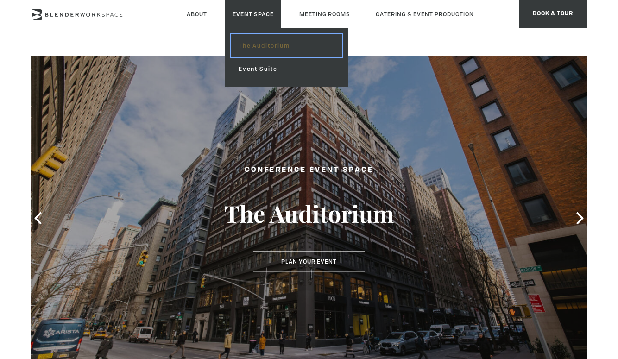
click at [255, 52] on link "The Auditorium" at bounding box center [286, 45] width 111 height 23
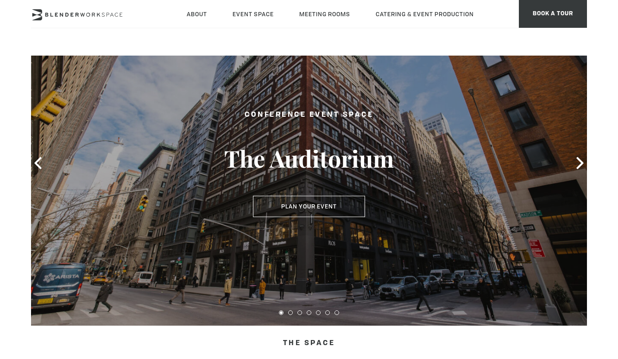
scroll to position [26, 0]
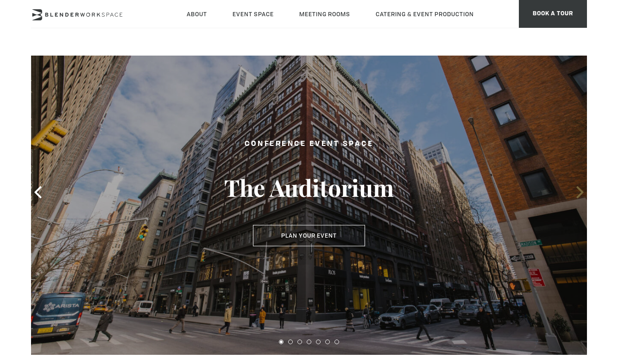
click at [575, 192] on icon at bounding box center [580, 192] width 12 height 12
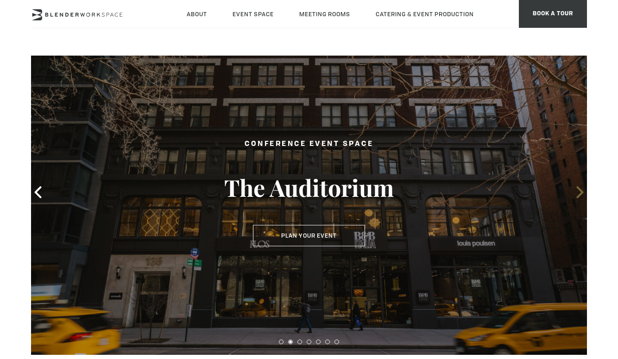
click at [575, 191] on icon at bounding box center [580, 192] width 12 height 12
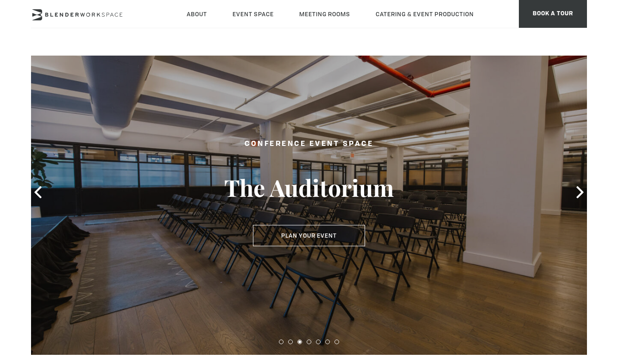
click at [452, 275] on div at bounding box center [309, 192] width 556 height 325
click at [578, 191] on icon at bounding box center [580, 192] width 12 height 12
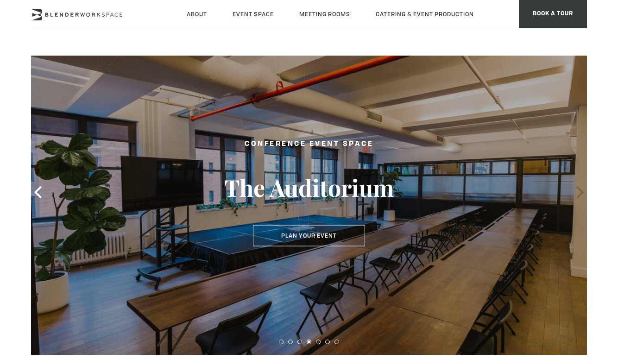
click at [578, 191] on icon at bounding box center [580, 192] width 12 height 12
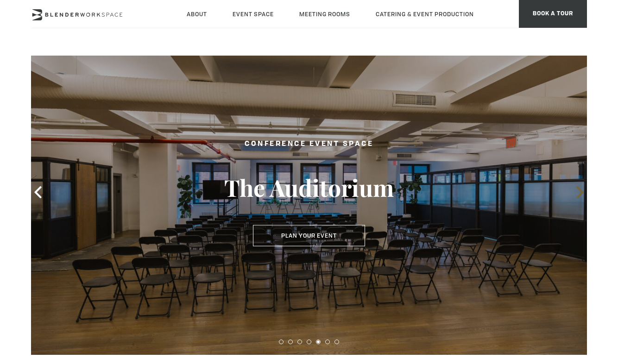
click at [578, 191] on icon at bounding box center [580, 192] width 12 height 12
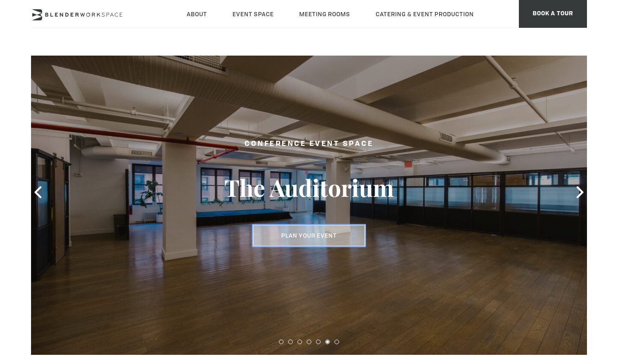
click at [302, 238] on button "Plan Your Event" at bounding box center [309, 235] width 112 height 21
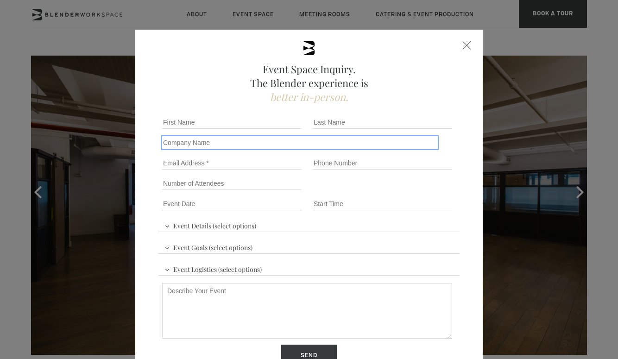
click at [245, 141] on input "Company name" at bounding box center [300, 142] width 276 height 13
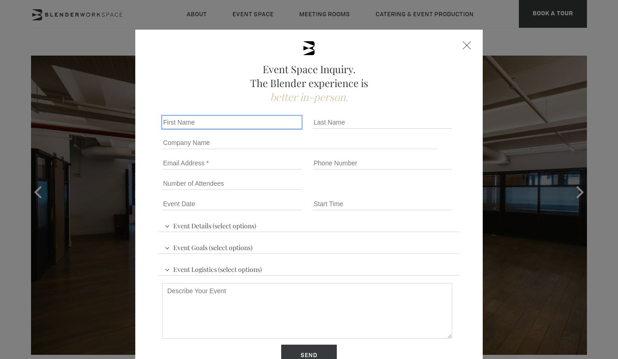
click at [244, 119] on input "First name *" at bounding box center [231, 122] width 139 height 13
type input "Chloe"
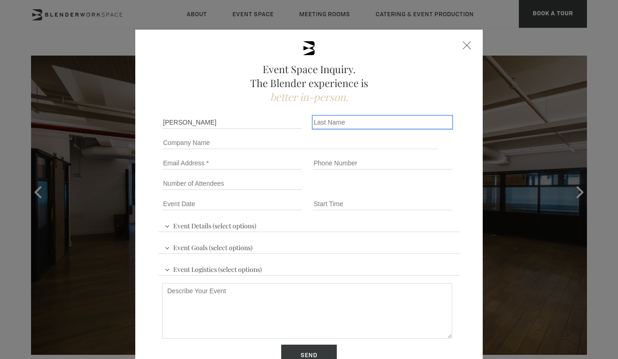
click at [337, 125] on input "Last name *" at bounding box center [382, 122] width 139 height 13
type input "Stryker"
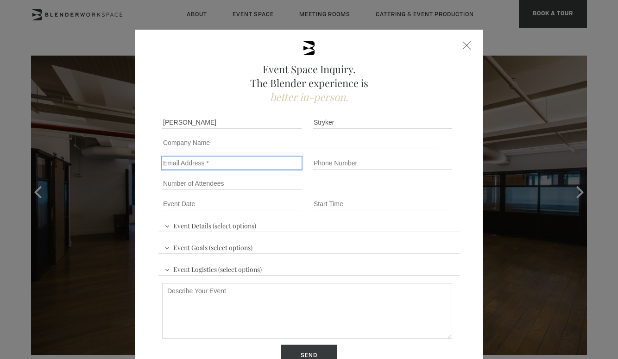
click at [183, 164] on input "Email" at bounding box center [231, 163] width 139 height 13
type input "chloe@economicsecurityproject.org"
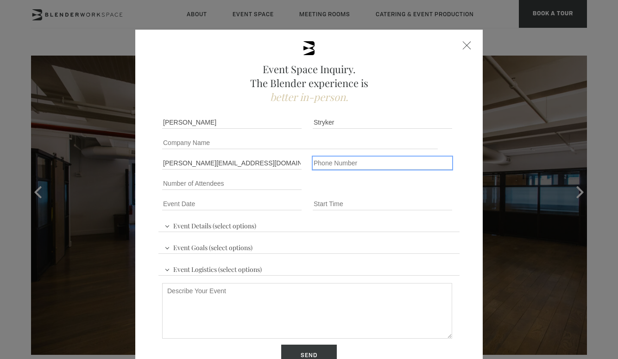
click at [325, 164] on input "Phone number" at bounding box center [382, 163] width 139 height 13
type input "2095352219"
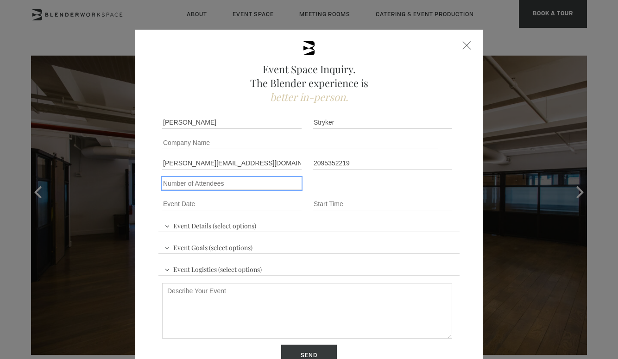
click at [227, 189] on input "Number of Attendees" at bounding box center [231, 183] width 139 height 13
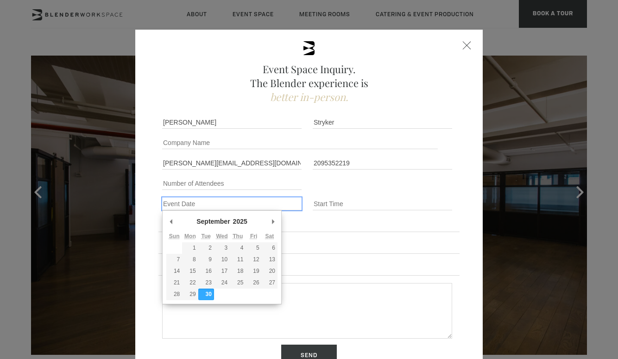
click at [219, 210] on div "September January February March April May June July August September October N…" at bounding box center [231, 203] width 139 height 13
type div "2025-09-30"
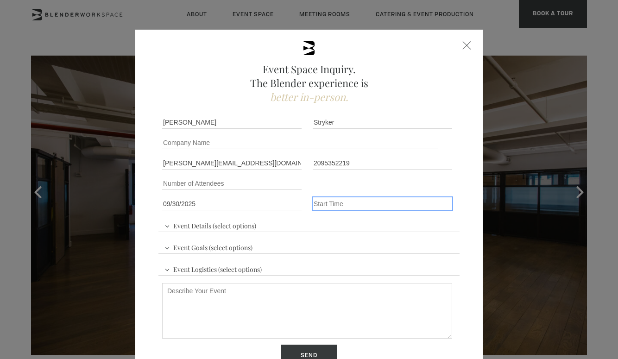
click at [357, 201] on input "Event Time" at bounding box center [382, 203] width 139 height 13
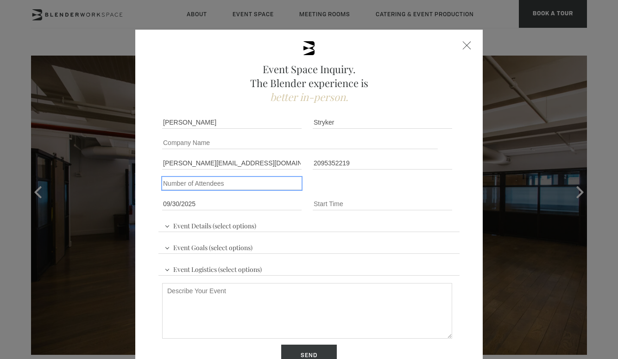
click at [260, 187] on input "Number of Attendees" at bounding box center [231, 183] width 139 height 13
type input "50"
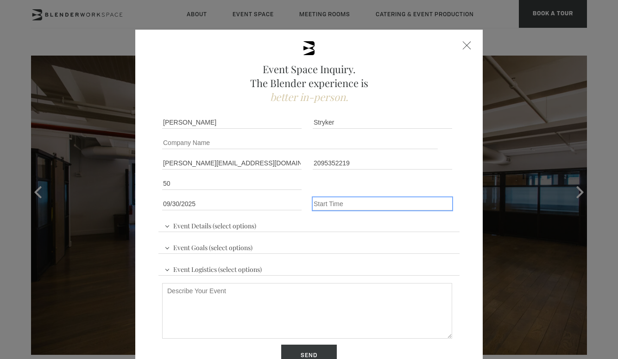
click at [352, 209] on input "Event Time" at bounding box center [382, 203] width 139 height 13
type input "9:00 am"
click at [245, 222] on span "Event Details (select options)" at bounding box center [210, 225] width 96 height 14
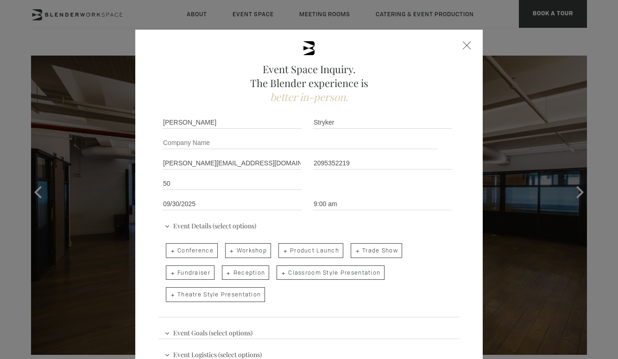
click at [269, 251] on span "Workshop" at bounding box center [248, 250] width 46 height 15
click at [227, 251] on input "Workshop" at bounding box center [224, 245] width 6 height 13
checkbox input "true"
click at [257, 274] on span "Reception" at bounding box center [246, 272] width 48 height 15
click at [224, 274] on input "Reception" at bounding box center [221, 268] width 6 height 13
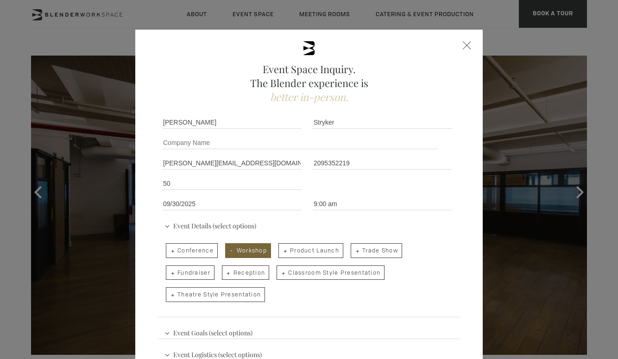
checkbox input "true"
click at [410, 229] on div "Event Details (select options) Conference Workshop Product Launch Trade Show Fu…" at bounding box center [308, 265] width 301 height 103
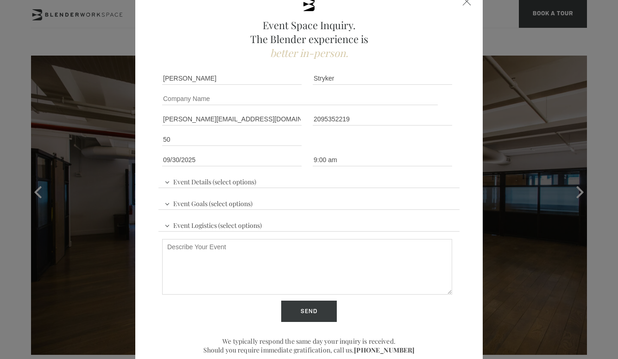
scroll to position [66, 0]
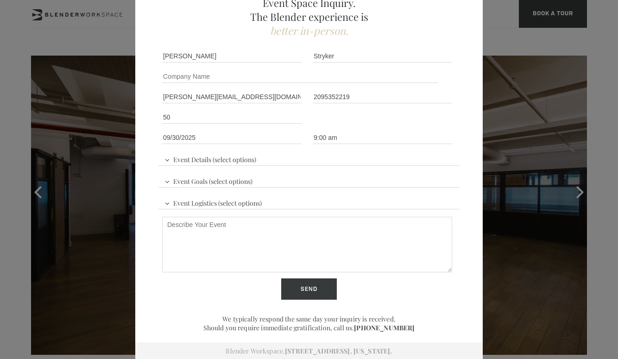
click at [242, 163] on span "Event Details (select options)" at bounding box center [210, 158] width 96 height 14
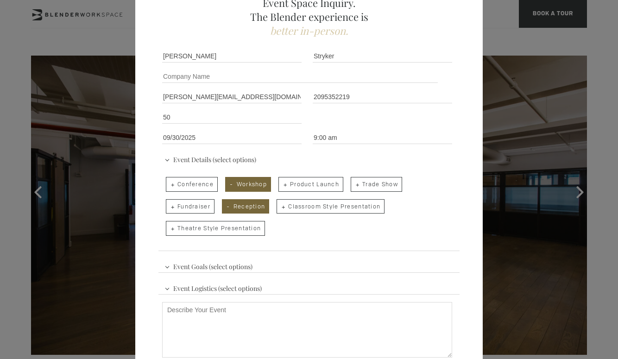
click at [240, 156] on span "Event Details (select options)" at bounding box center [210, 158] width 96 height 14
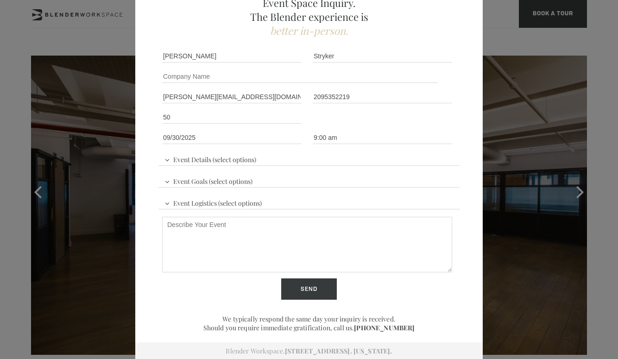
click at [238, 179] on span "Event Goals (select options)" at bounding box center [208, 180] width 93 height 14
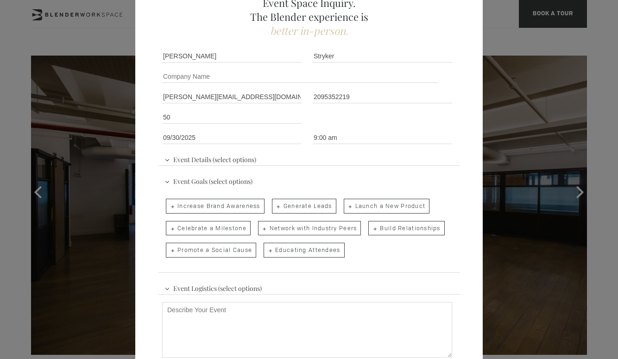
click at [401, 227] on span "Build Relationships" at bounding box center [406, 228] width 76 height 15
click at [371, 227] on input "Build Relationships" at bounding box center [368, 223] width 6 height 13
checkbox input "true"
click at [328, 233] on span "Network with Industry Peers" at bounding box center [309, 228] width 103 height 15
click at [260, 230] on input "Network with Industry Peers" at bounding box center [257, 223] width 6 height 13
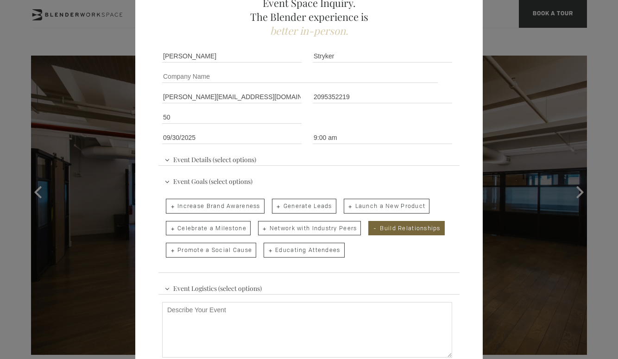
checkbox input "true"
click at [230, 253] on span "Promote a Social Cause" at bounding box center [211, 250] width 90 height 15
click at [168, 252] on input "Promote a Social Cause" at bounding box center [165, 245] width 6 height 13
checkbox input "true"
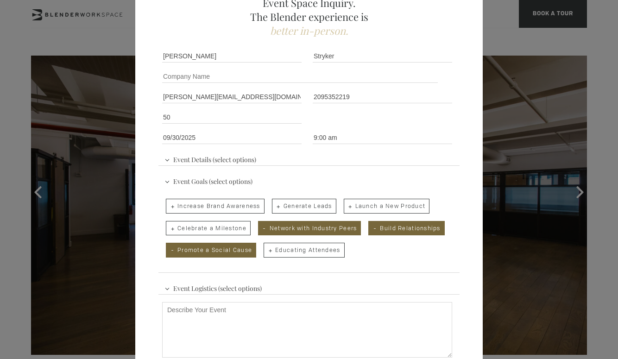
click at [296, 182] on div "Event Goals (select options) Increase Brand Awareness Generate Leads Launch a N…" at bounding box center [308, 221] width 301 height 103
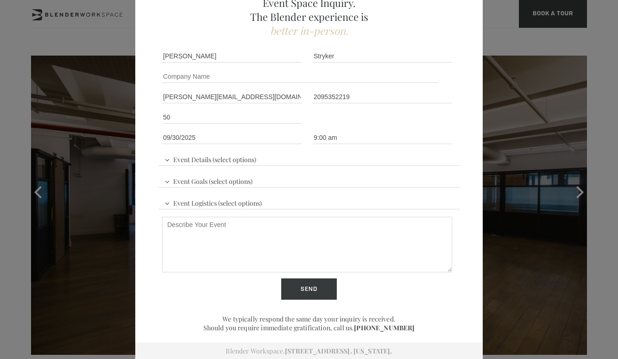
click at [296, 182] on div "Event Goals (select options) Increase Brand Awareness Generate Leads Launch a N…" at bounding box center [308, 221] width 301 height 103
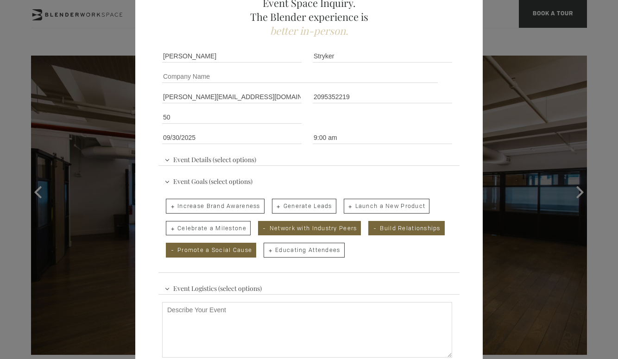
click at [243, 278] on div "Event Logistics (select options) Audio/Visual Presentation Breakout Rooms Break…" at bounding box center [308, 328] width 301 height 103
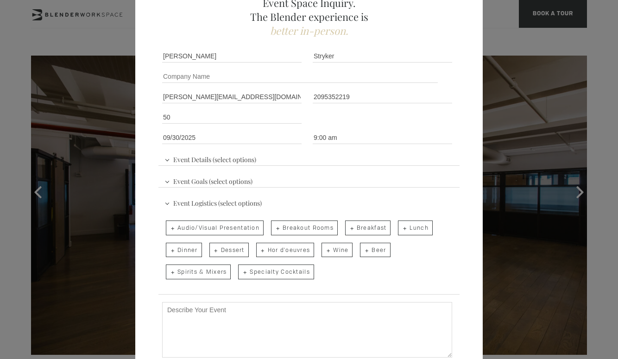
click at [233, 226] on span "Audio/Visual Presentation" at bounding box center [215, 227] width 98 height 15
click at [168, 226] on input "Audio/Visual Presentation" at bounding box center [165, 223] width 6 height 13
checkbox input "true"
click at [317, 225] on span "Breakout Rooms" at bounding box center [304, 227] width 67 height 15
click at [273, 225] on input "Breakout Rooms" at bounding box center [270, 223] width 6 height 13
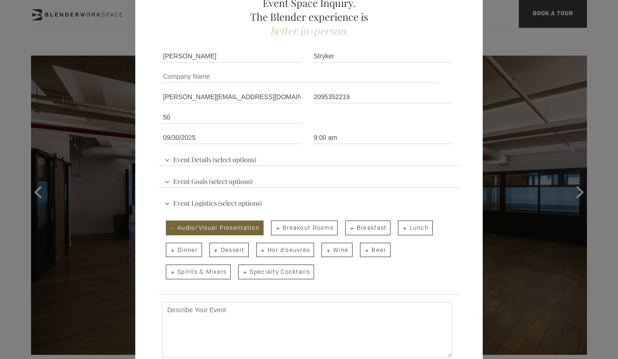
checkbox input "true"
click at [378, 229] on span "Breakfast" at bounding box center [368, 227] width 46 height 15
click at [347, 229] on input "Breakfast" at bounding box center [344, 223] width 6 height 13
checkbox input "true"
click at [410, 234] on span "Lunch" at bounding box center [415, 227] width 34 height 15
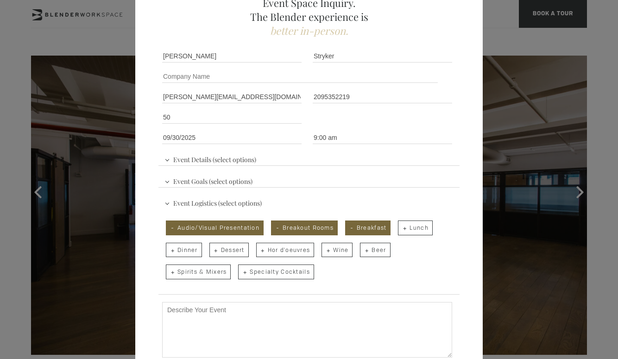
click at [400, 230] on input "Lunch" at bounding box center [397, 223] width 6 height 13
checkbox input "true"
click at [263, 205] on span "Event Logistics (select options)" at bounding box center [213, 202] width 102 height 14
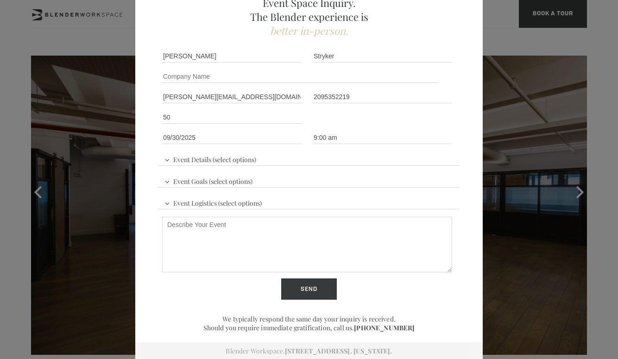
click at [252, 233] on textarea "Describe Your Event" at bounding box center [307, 245] width 290 height 56
click at [212, 224] on textarea "We are doing a creator workshop" at bounding box center [307, 245] width 290 height 56
click at [410, 226] on textarea "We are doing a one day creator workshop" at bounding box center [307, 245] width 290 height 56
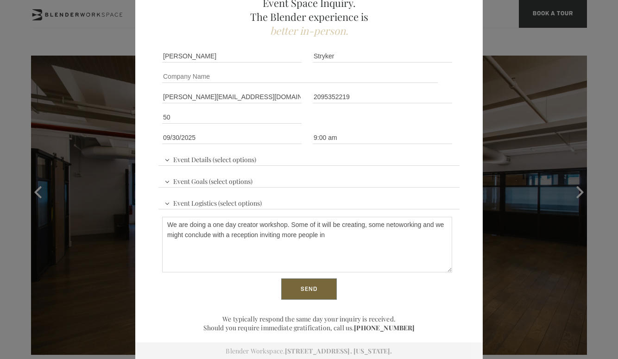
type textarea "We are doing a one day creator workshop. Some of it will be creating, some neto…"
click at [316, 283] on input "Send" at bounding box center [309, 288] width 56 height 21
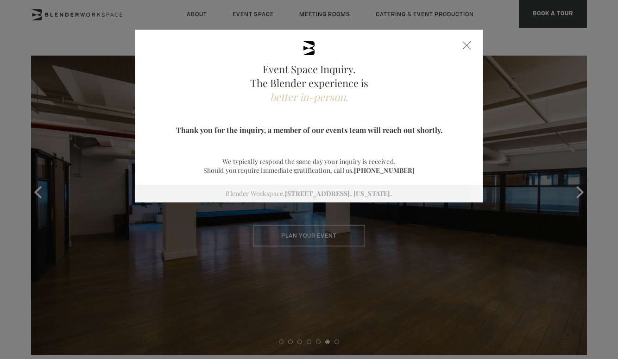
scroll to position [0, 0]
